Goal: Information Seeking & Learning: Learn about a topic

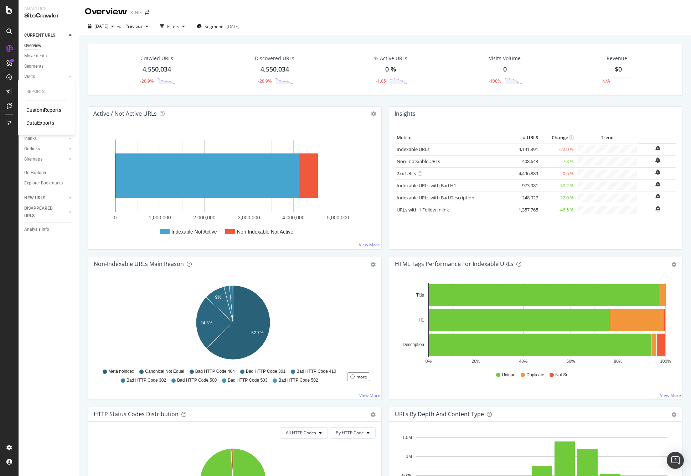
click at [41, 107] on div "CustomReports" at bounding box center [43, 109] width 35 height 7
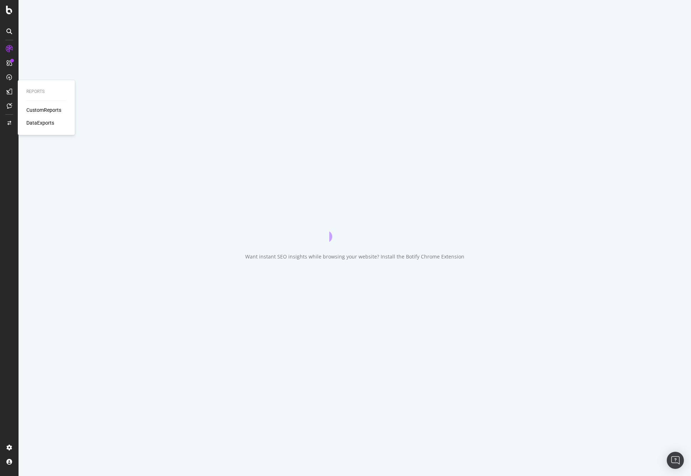
click at [44, 111] on div "CustomReports" at bounding box center [43, 109] width 35 height 7
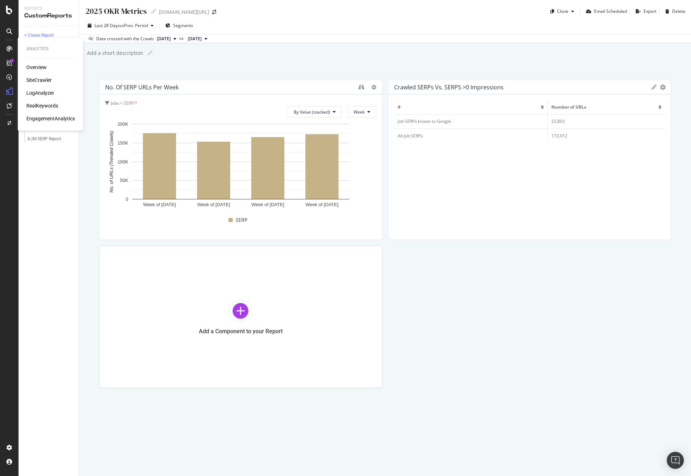
click at [35, 92] on div "LogAnalyzer" at bounding box center [40, 92] width 28 height 7
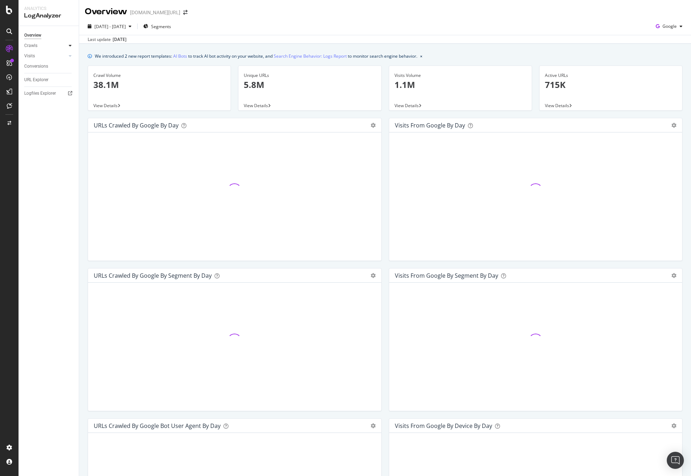
click at [70, 45] on icon at bounding box center [70, 45] width 3 height 4
